Goal: Navigation & Orientation: Find specific page/section

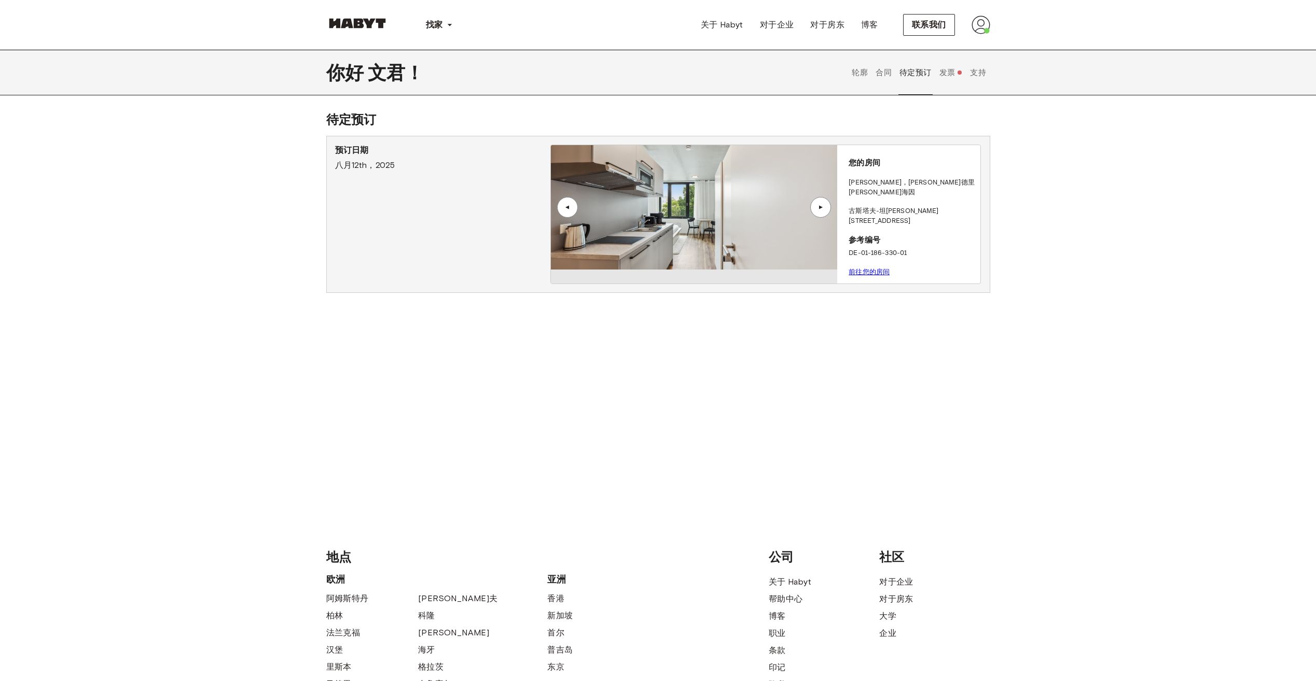
drag, startPoint x: 949, startPoint y: 78, endPoint x: 930, endPoint y: 85, distance: 20.8
click at [949, 78] on button "发票" at bounding box center [950, 73] width 25 height 46
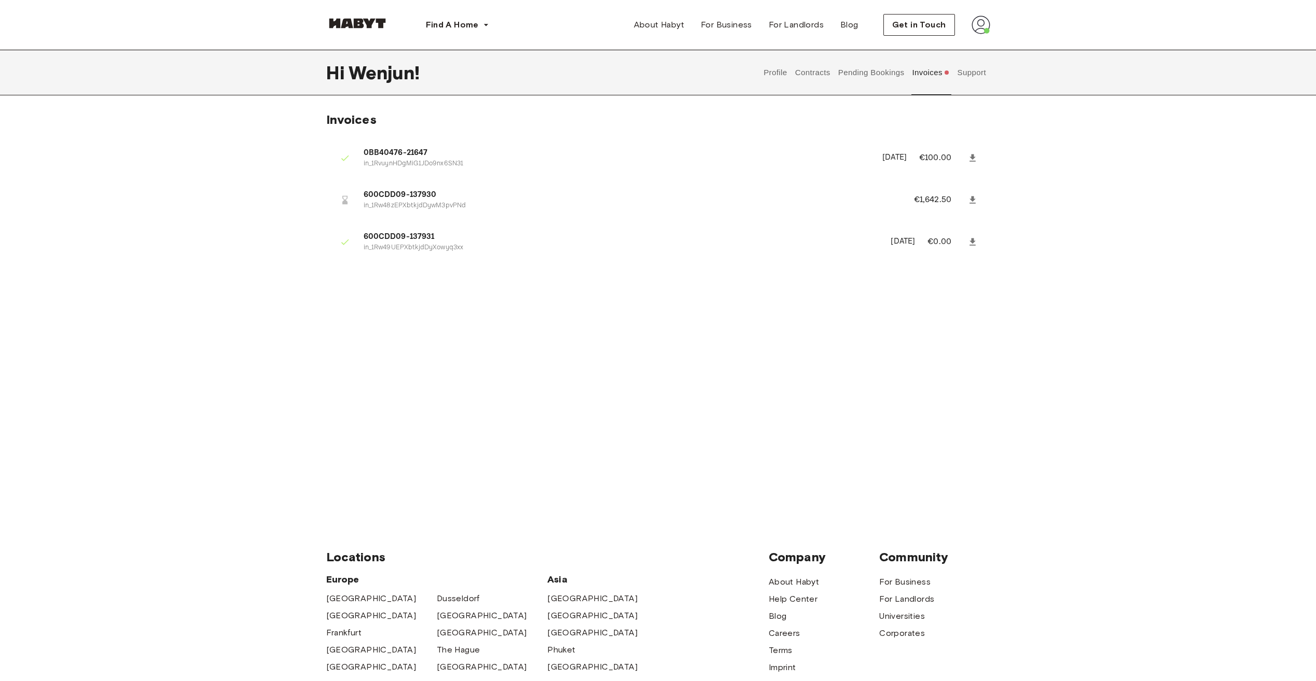
click at [882, 71] on button "Pending Bookings" at bounding box center [870, 73] width 69 height 46
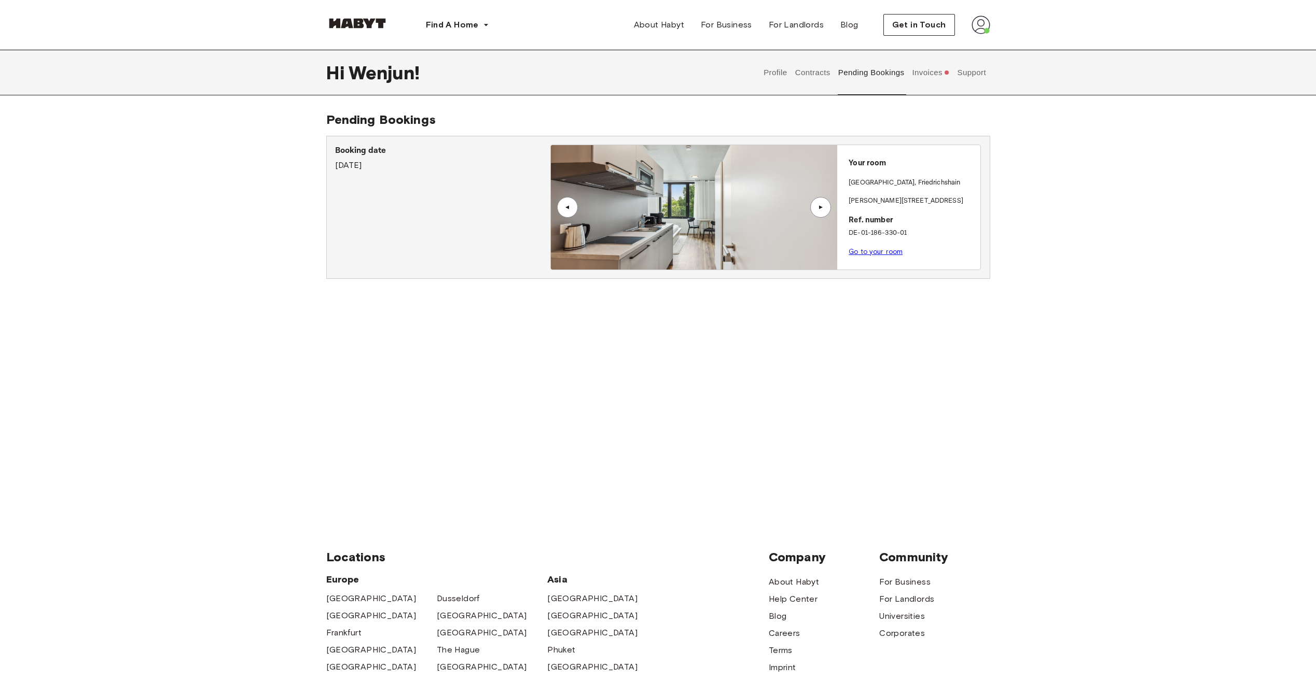
click at [816, 74] on button "Contracts" at bounding box center [812, 73] width 38 height 46
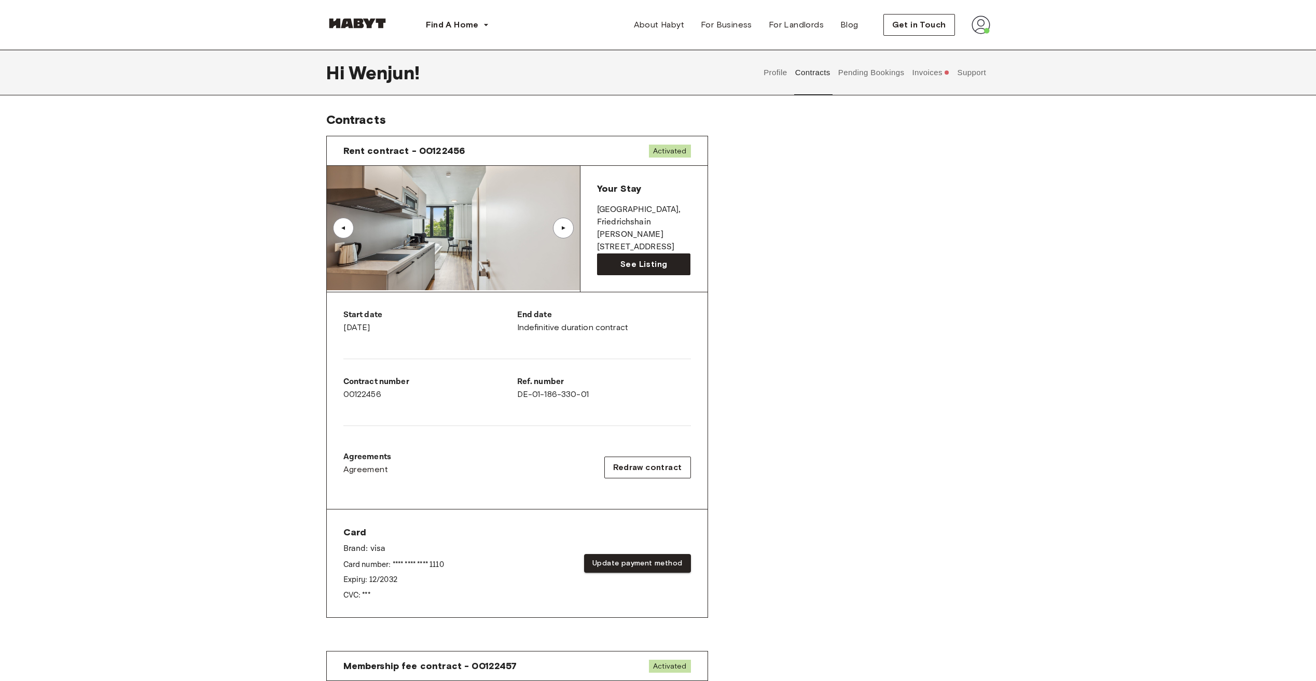
click at [968, 72] on button "Support" at bounding box center [972, 73] width 32 height 46
